Goal: Find specific page/section: Find specific page/section

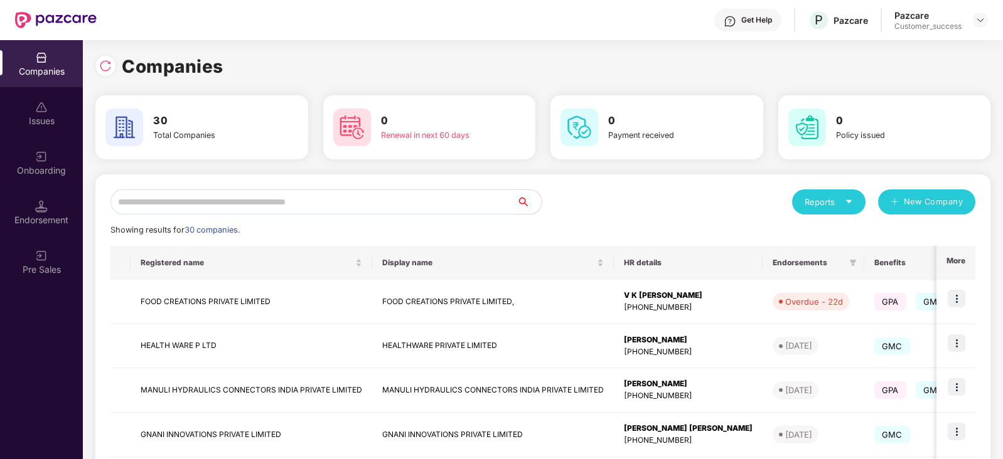
scroll to position [0, 1]
click at [230, 202] on input "text" at bounding box center [313, 202] width 406 height 25
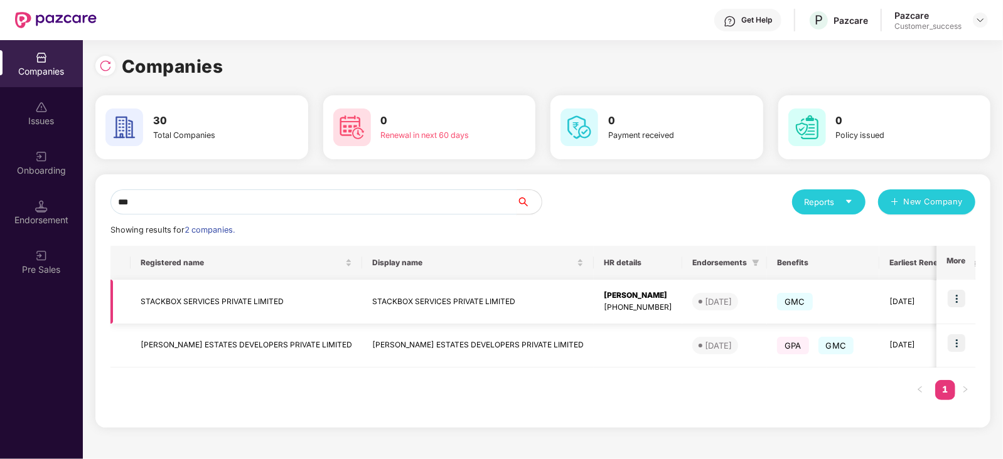
type input "***"
click at [956, 300] on img at bounding box center [957, 299] width 18 height 18
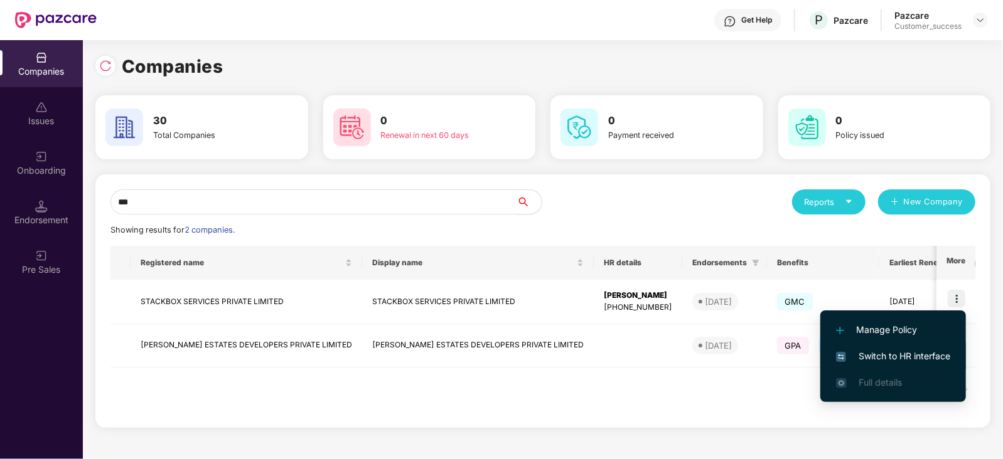
click at [913, 346] on li "Switch to HR interface" at bounding box center [893, 356] width 146 height 26
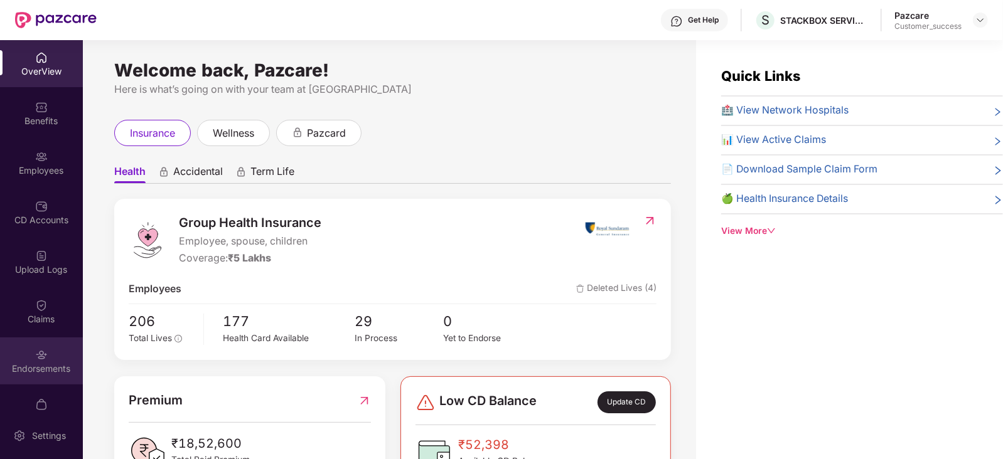
click at [35, 363] on div "Endorsements" at bounding box center [41, 369] width 83 height 13
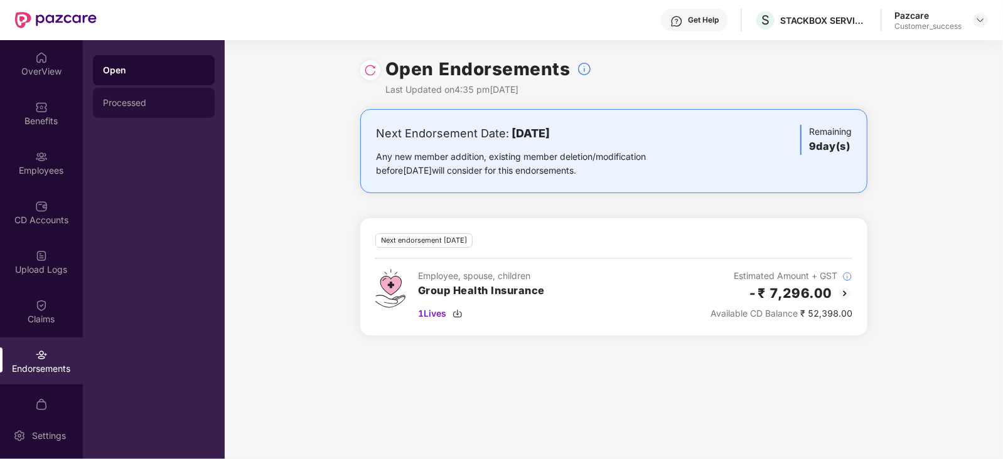
click at [144, 105] on div "Processed" at bounding box center [154, 103] width 102 height 10
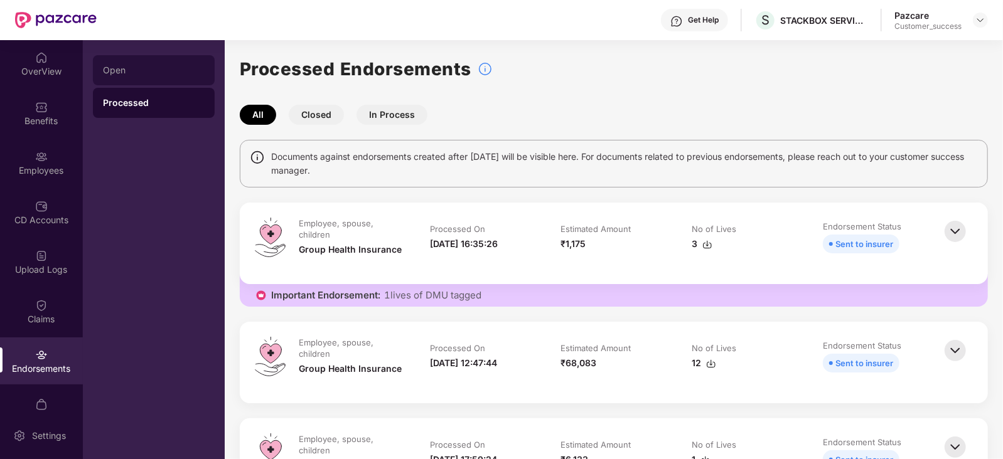
click at [176, 83] on div "Open" at bounding box center [154, 70] width 122 height 30
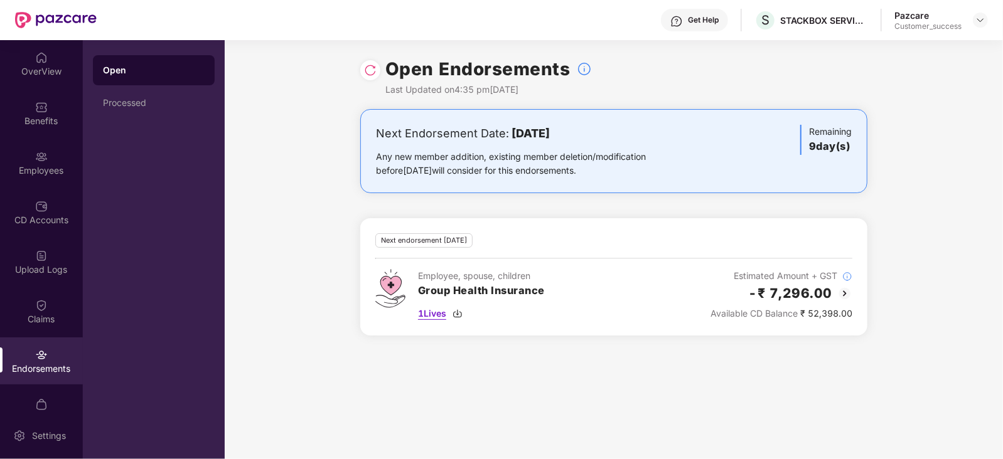
click at [442, 319] on span "1 Lives" at bounding box center [432, 314] width 28 height 14
click at [38, 168] on div "Employees" at bounding box center [41, 170] width 83 height 13
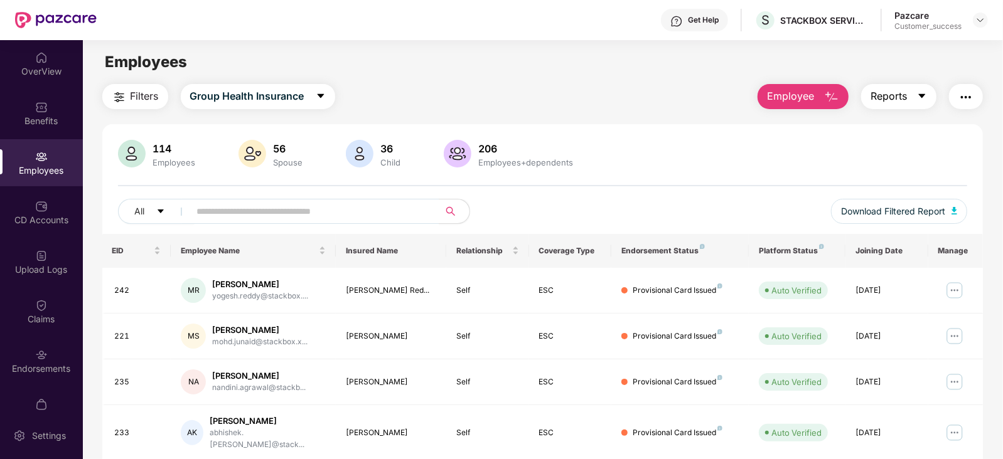
click at [922, 98] on icon "caret-down" at bounding box center [922, 96] width 7 height 4
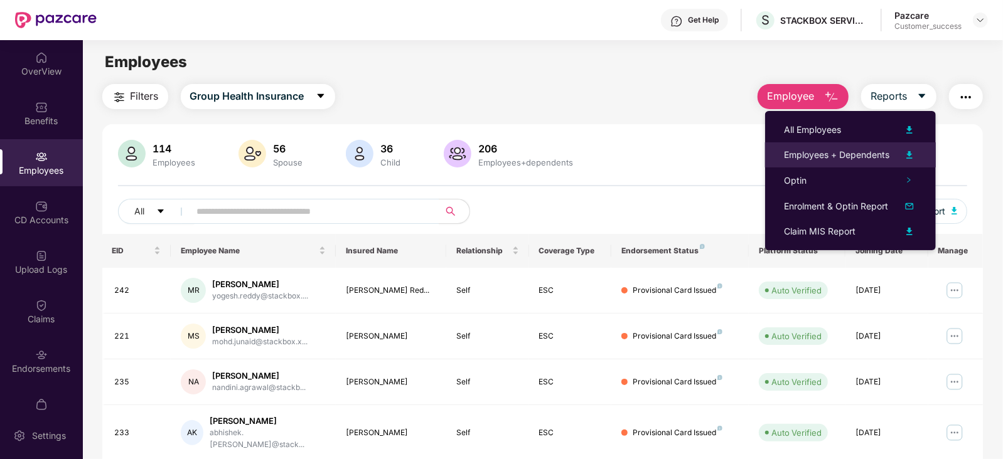
click at [909, 153] on img at bounding box center [909, 154] width 15 height 15
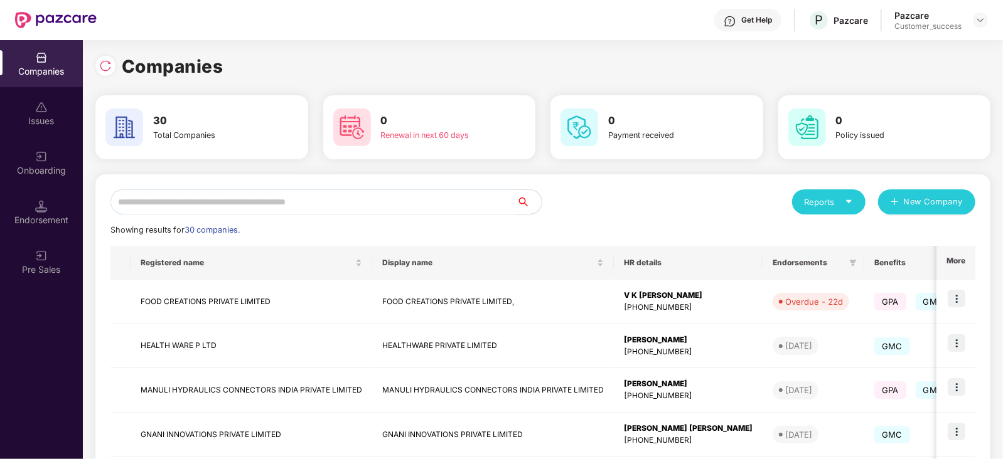
scroll to position [0, 1]
click at [236, 205] on input "text" at bounding box center [313, 202] width 406 height 25
click at [181, 205] on input "text" at bounding box center [313, 202] width 406 height 25
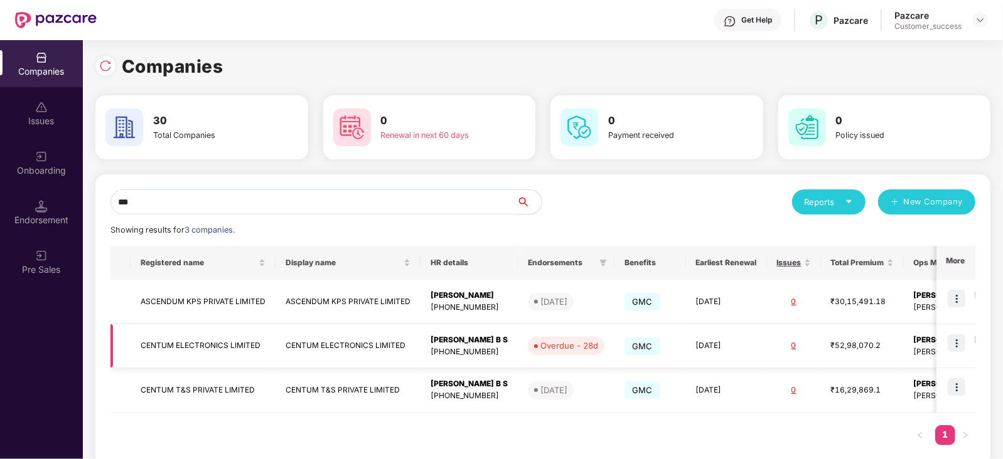
type input "***"
click at [955, 342] on img at bounding box center [957, 344] width 18 height 18
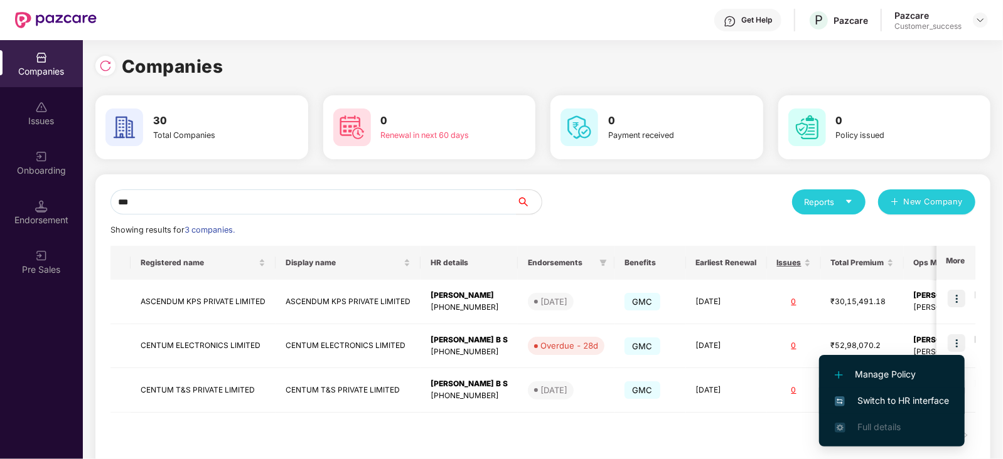
click at [887, 400] on span "Switch to HR interface" at bounding box center [892, 401] width 114 height 14
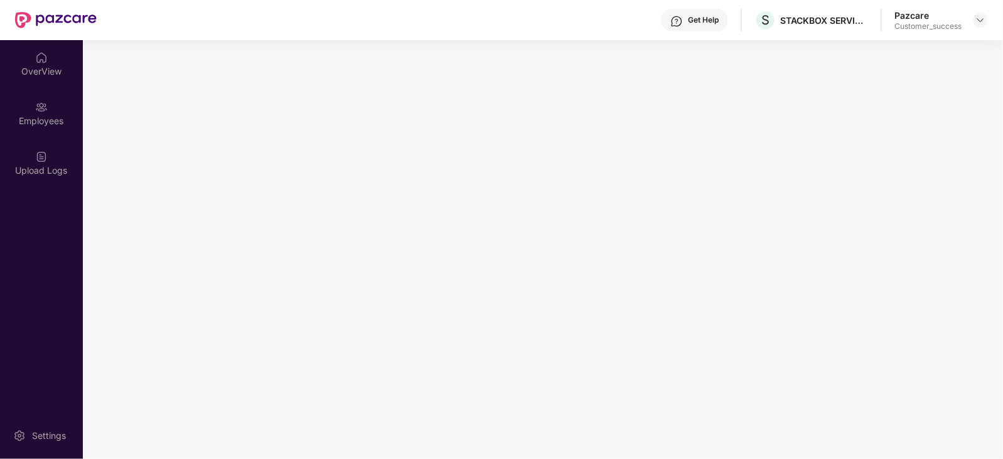
scroll to position [0, 0]
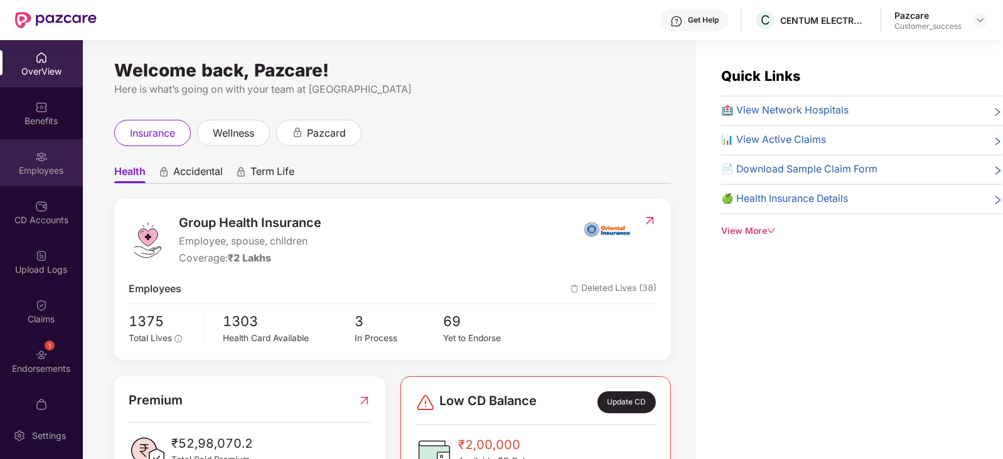
click at [34, 169] on div "Employees" at bounding box center [41, 170] width 83 height 13
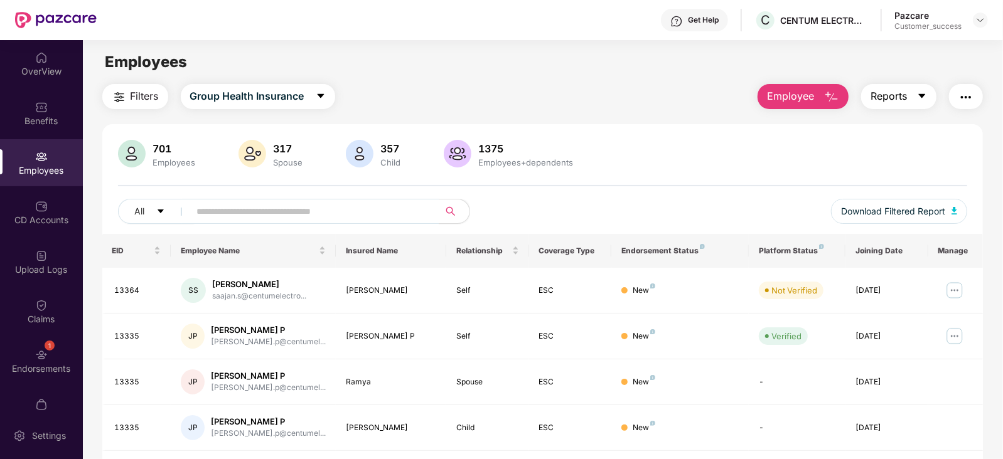
click at [920, 95] on icon "caret-down" at bounding box center [922, 96] width 7 height 4
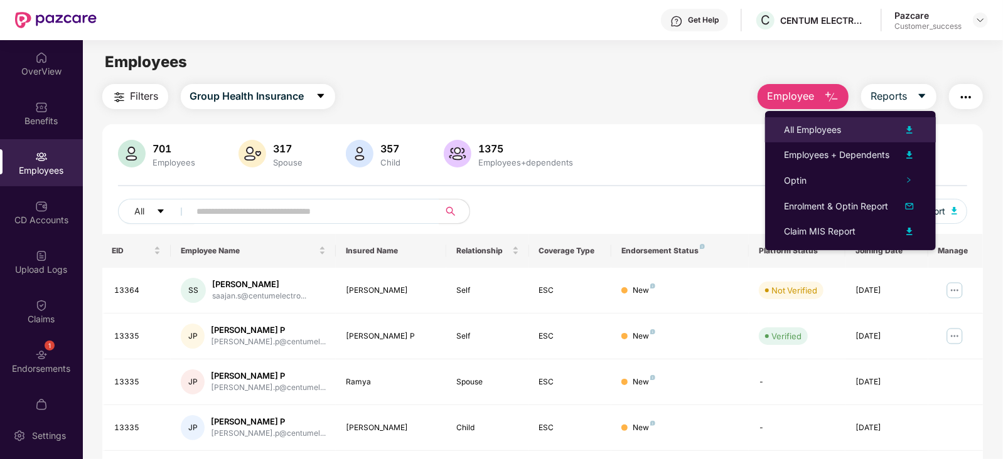
click at [908, 127] on img at bounding box center [909, 129] width 15 height 15
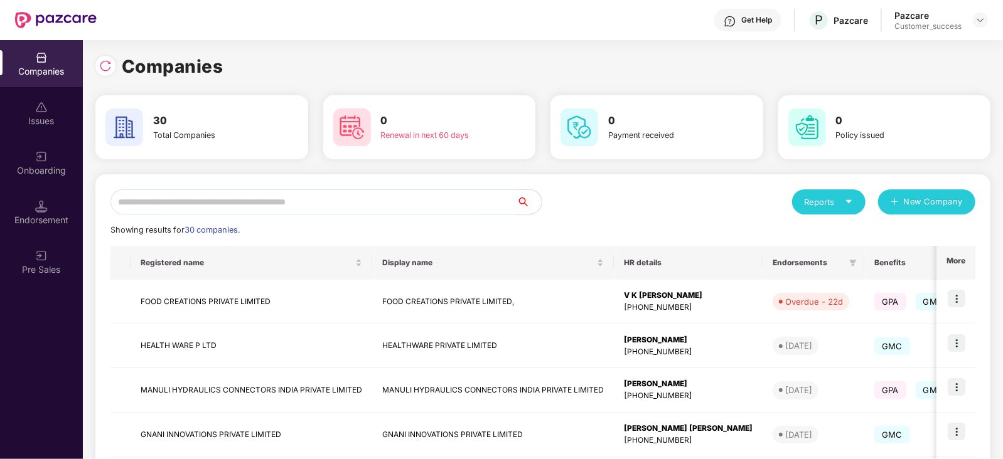
scroll to position [0, 1]
click at [176, 204] on input "text" at bounding box center [313, 202] width 406 height 25
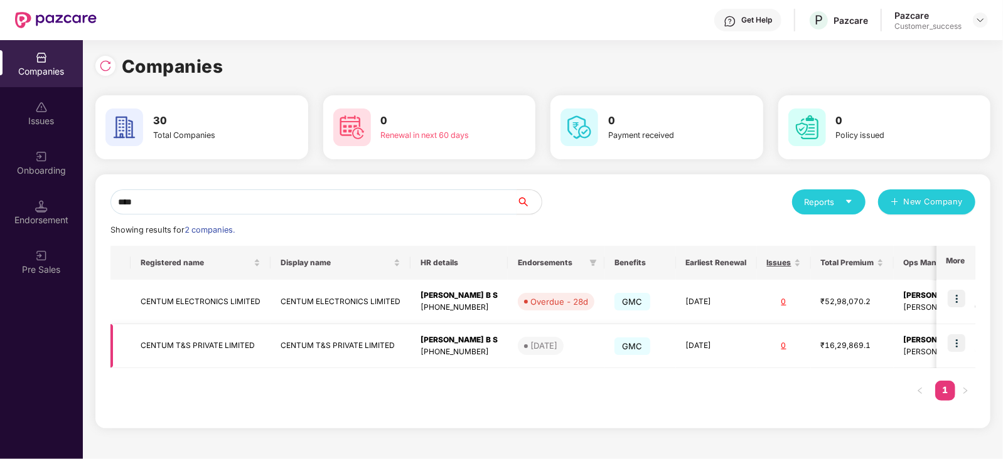
type input "****"
click at [959, 343] on img at bounding box center [957, 344] width 18 height 18
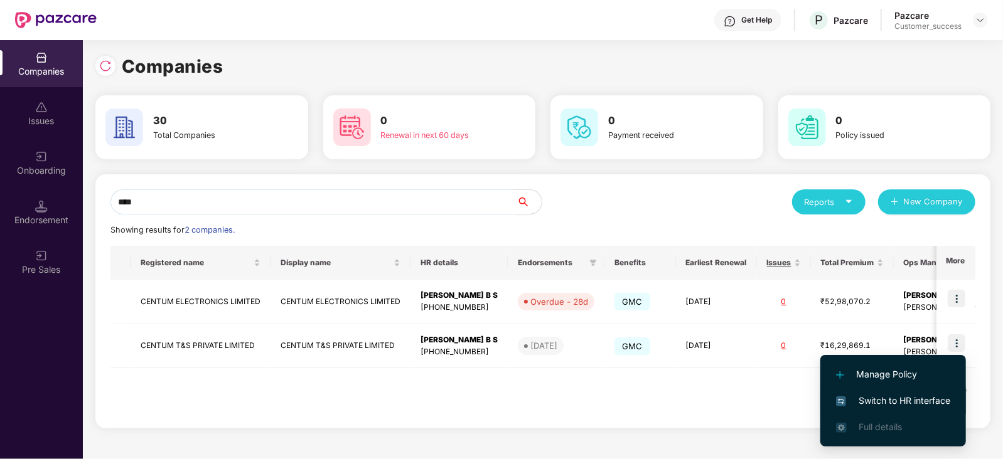
click at [928, 397] on span "Switch to HR interface" at bounding box center [893, 401] width 114 height 14
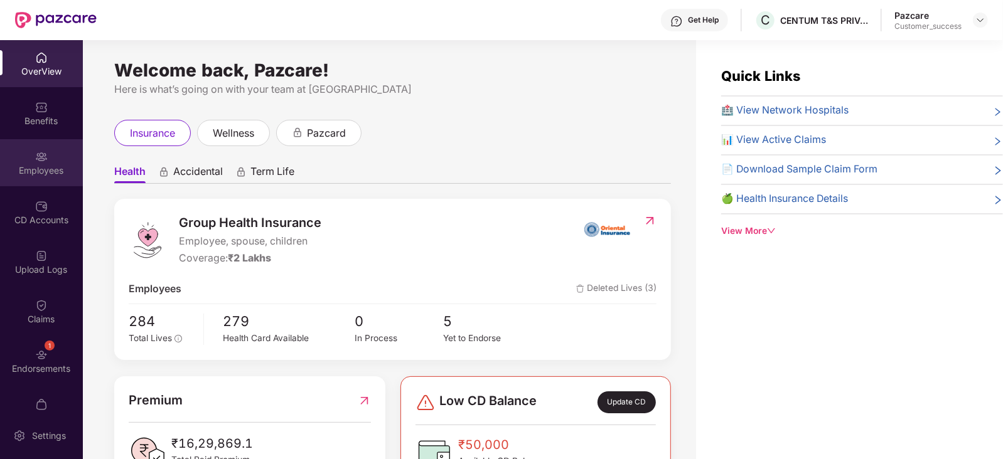
click at [36, 161] on img at bounding box center [41, 157] width 13 height 13
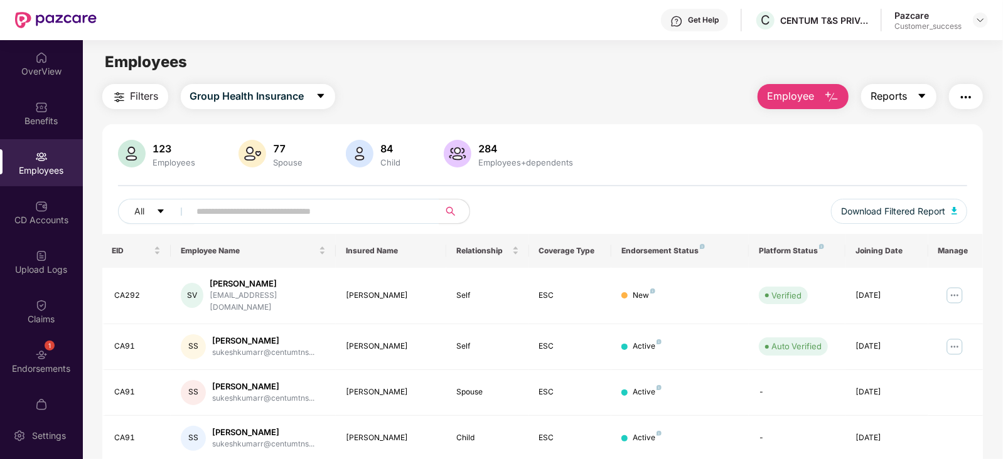
click at [922, 95] on icon "caret-down" at bounding box center [922, 96] width 7 height 4
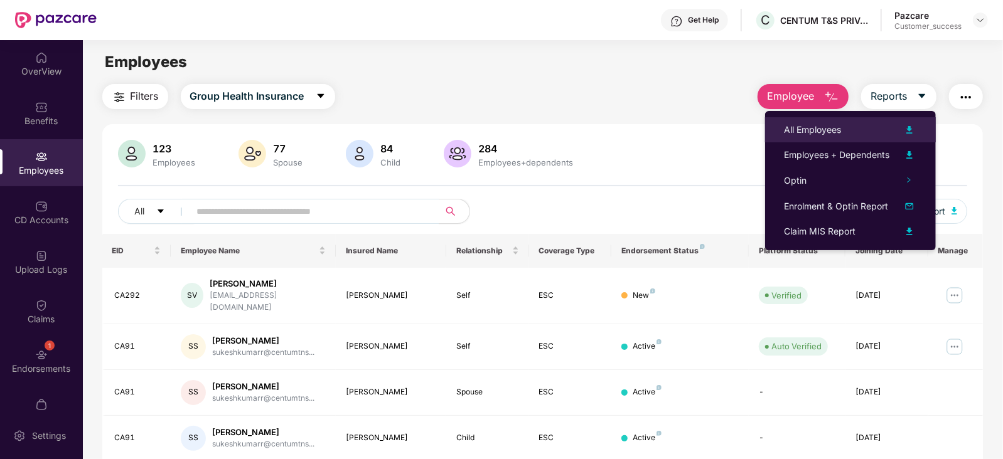
click at [909, 128] on img at bounding box center [909, 129] width 15 height 15
